Goal: Task Accomplishment & Management: Manage account settings

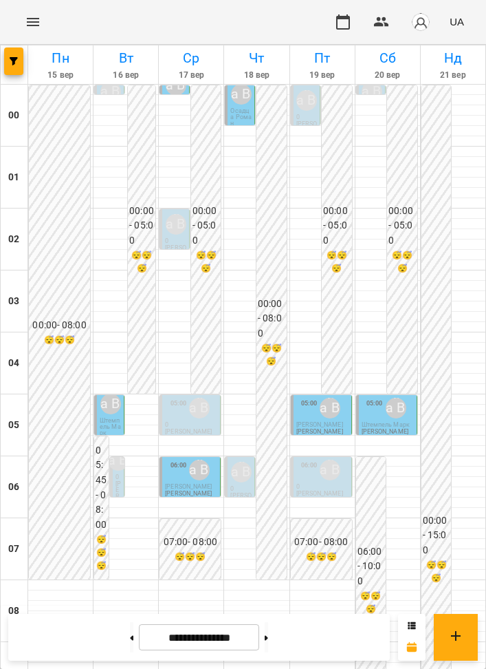
scroll to position [964, 0]
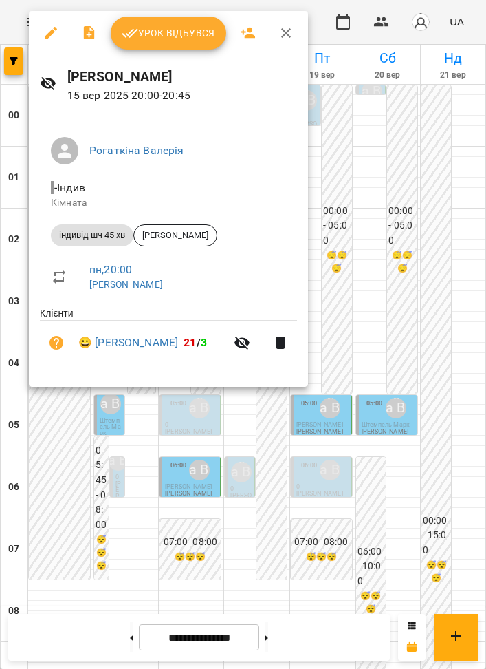
click at [152, 54] on div "Урок відбувся" at bounding box center [168, 33] width 279 height 44
click at [160, 42] on button "Урок відбувся" at bounding box center [169, 33] width 116 height 33
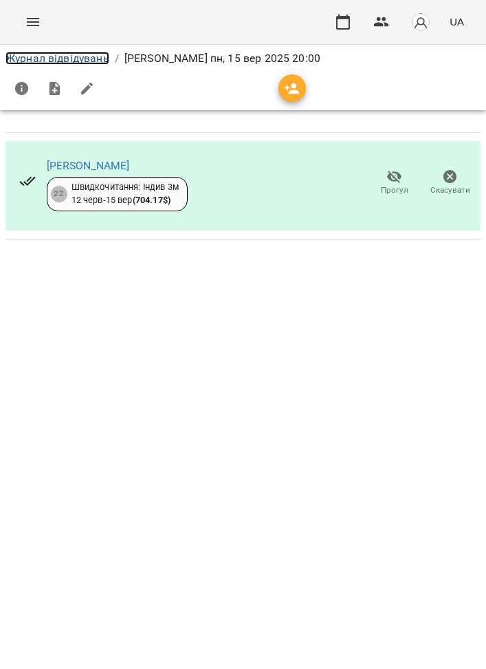
click at [77, 56] on link "Журнал відвідувань" at bounding box center [58, 58] width 104 height 13
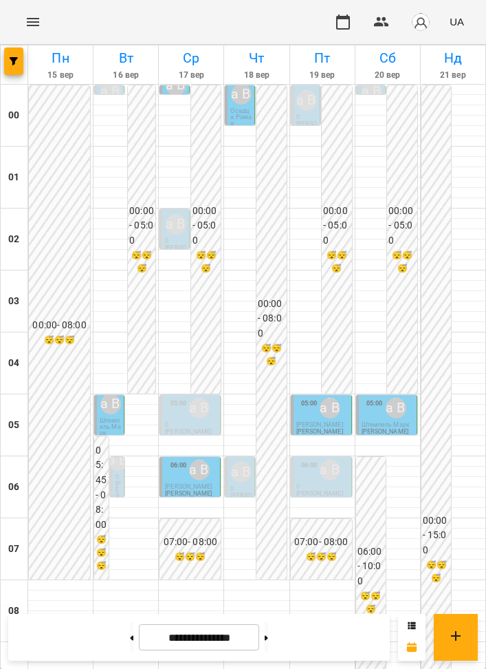
scroll to position [964, 0]
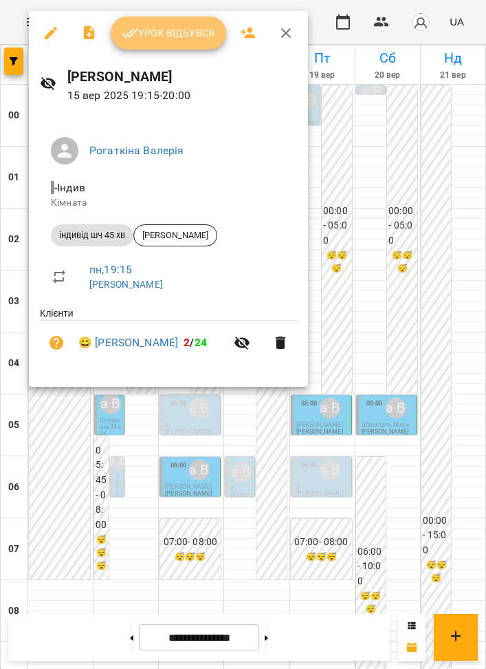
click at [172, 47] on button "Урок відбувся" at bounding box center [169, 33] width 116 height 33
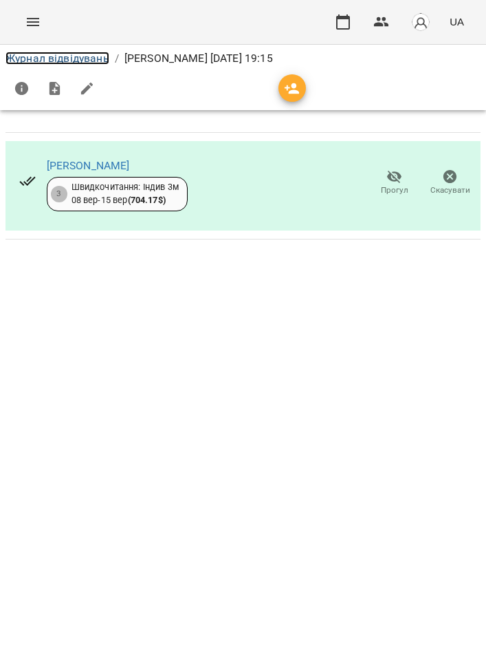
click at [76, 56] on link "Журнал відвідувань" at bounding box center [58, 58] width 104 height 13
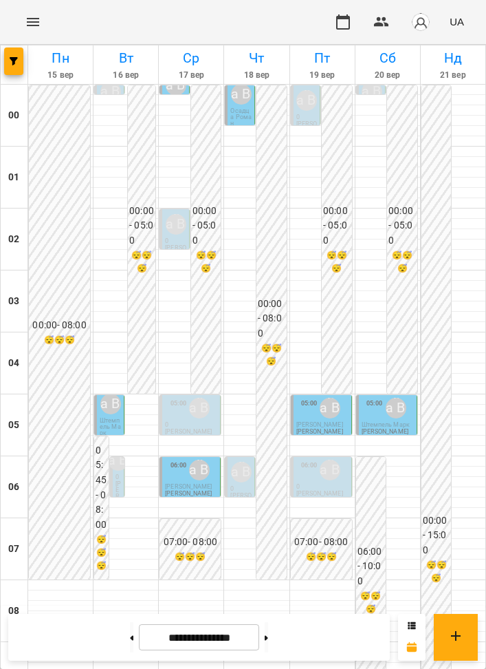
scroll to position [964, 0]
click at [130, 641] on button at bounding box center [131, 637] width 3 height 30
type input "**********"
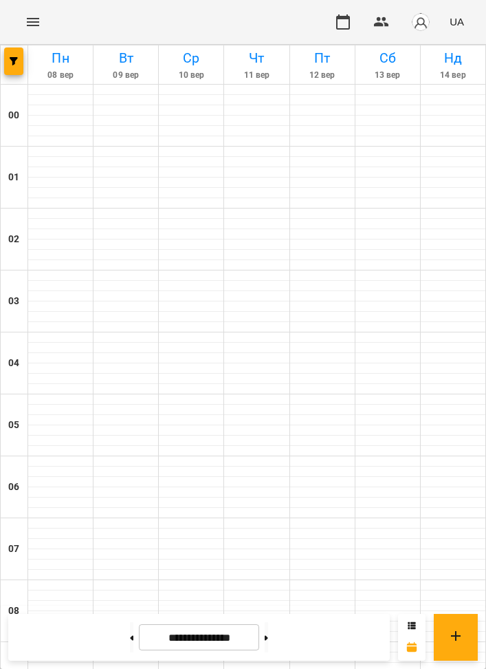
scroll to position [0, 0]
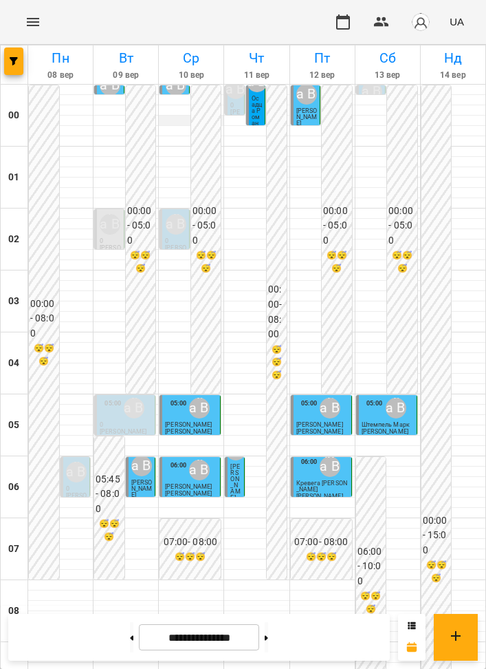
click at [374, 429] on p "[PERSON_NAME]" at bounding box center [385, 432] width 47 height 6
click at [367, 413] on div "05:00" at bounding box center [375, 408] width 17 height 26
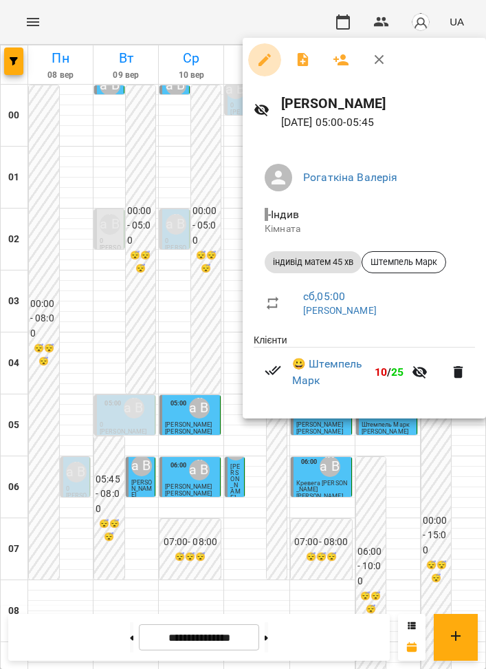
click at [268, 58] on icon "button" at bounding box center [265, 60] width 12 height 12
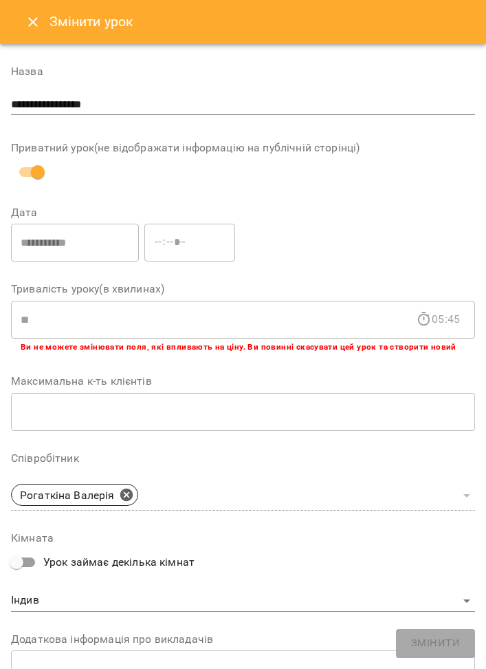
click at [29, 30] on button "Close" at bounding box center [33, 22] width 33 height 33
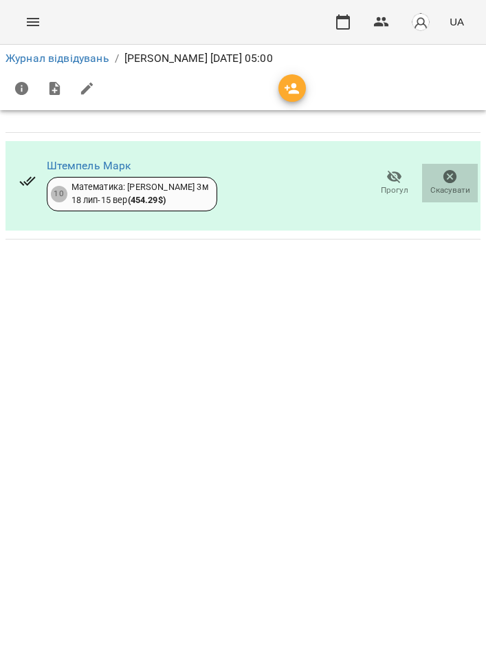
click at [450, 183] on icon "button" at bounding box center [450, 177] width 17 height 17
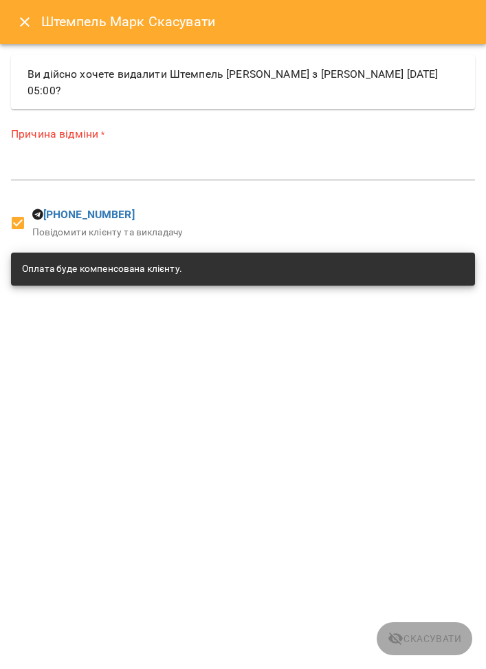
click at [307, 171] on textarea at bounding box center [243, 168] width 464 height 13
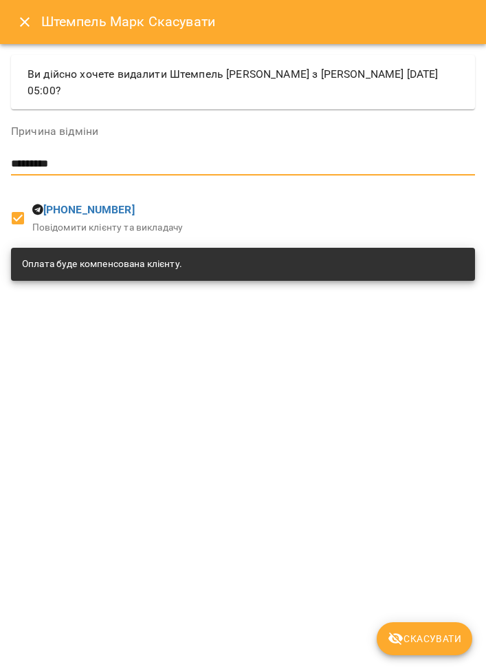
type textarea "*********"
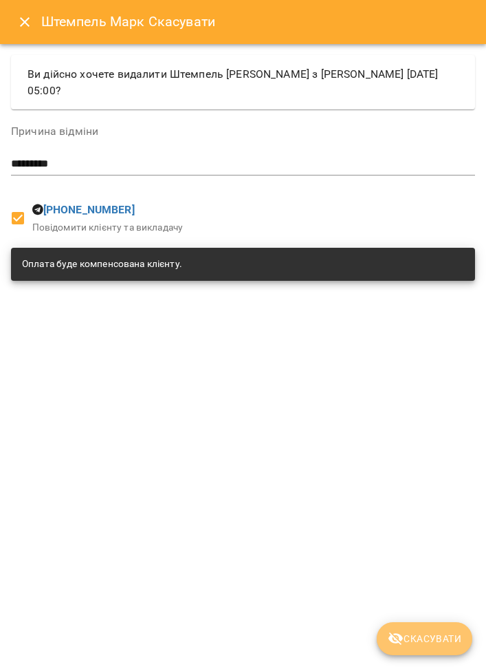
click at [438, 632] on span "Скасувати" at bounding box center [425, 638] width 74 height 17
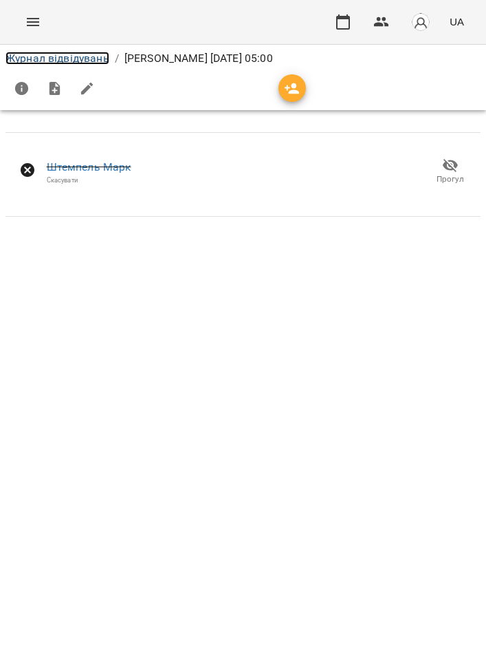
click at [96, 60] on link "Журнал відвідувань" at bounding box center [58, 58] width 104 height 13
